Goal: Navigation & Orientation: Find specific page/section

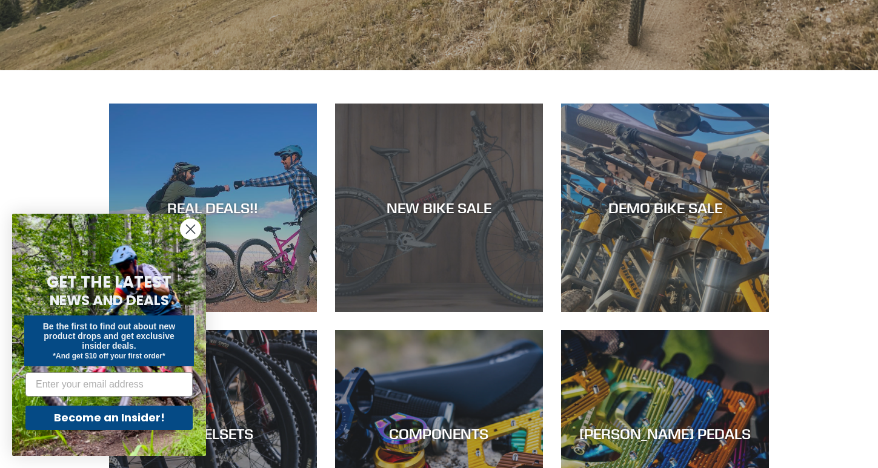
scroll to position [525, 0]
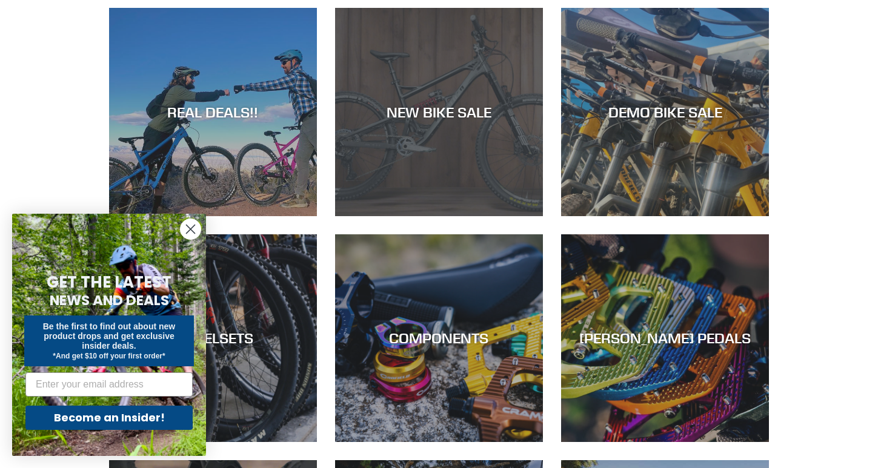
click at [475, 113] on div "NEW BIKE SALE" at bounding box center [439, 113] width 208 height 18
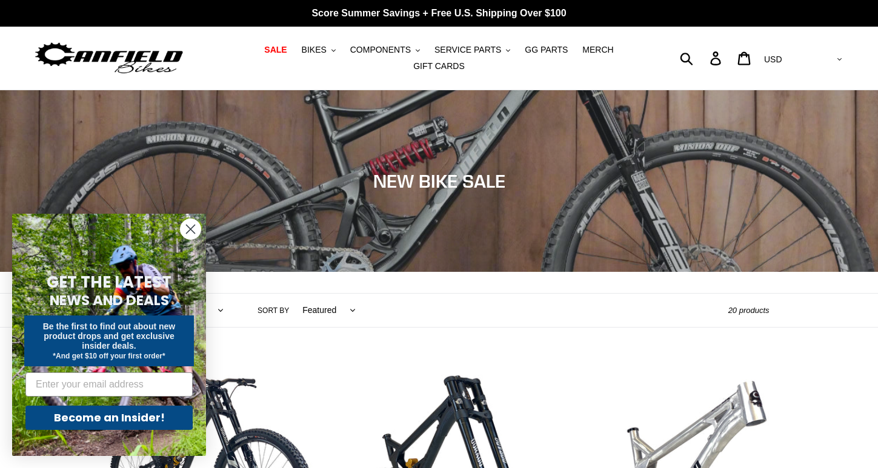
click at [193, 228] on circle "Close dialog" at bounding box center [191, 229] width 20 height 20
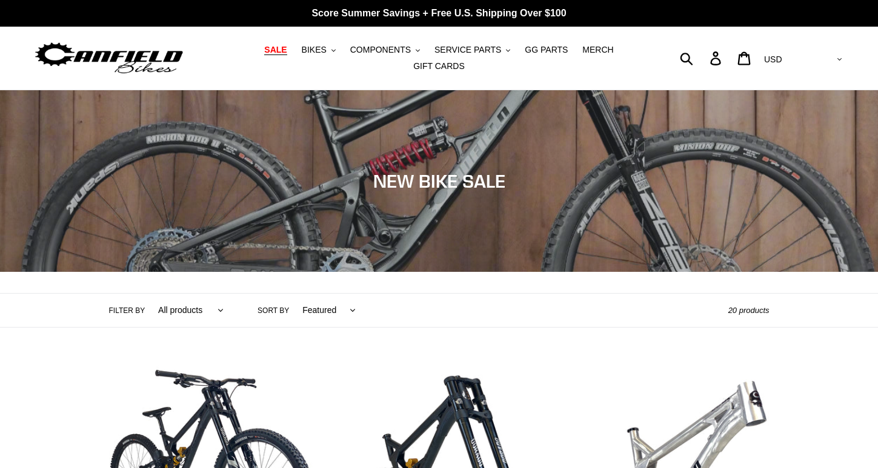
click at [280, 47] on span "SALE" at bounding box center [275, 50] width 22 height 10
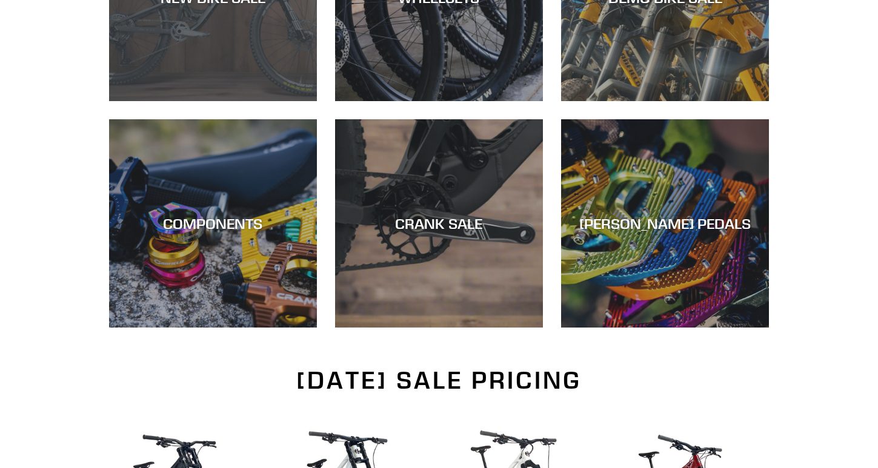
scroll to position [486, 0]
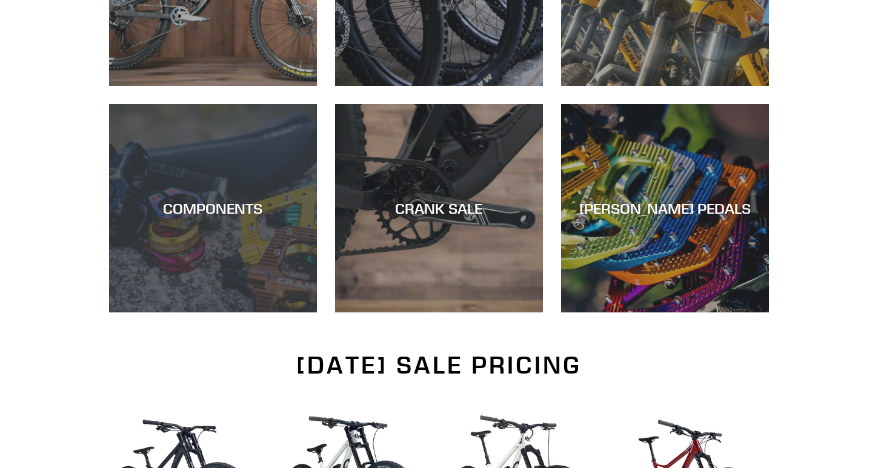
click at [227, 313] on div "COMPONENTS" at bounding box center [213, 313] width 208 height 0
